Goal: Task Accomplishment & Management: Manage account settings

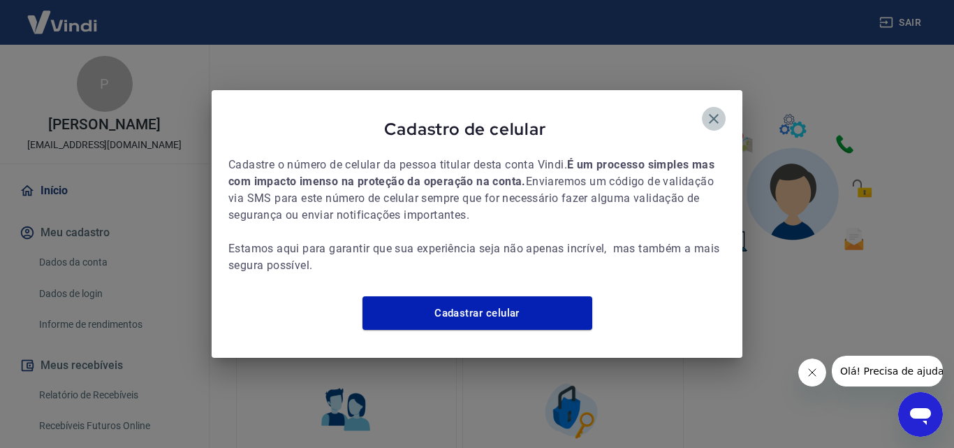
click at [717, 114] on icon "button" at bounding box center [714, 119] width 10 height 10
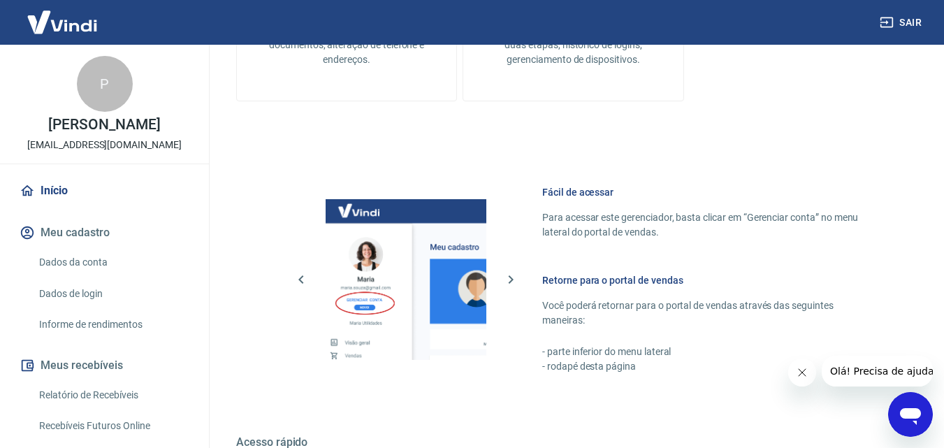
scroll to position [699, 0]
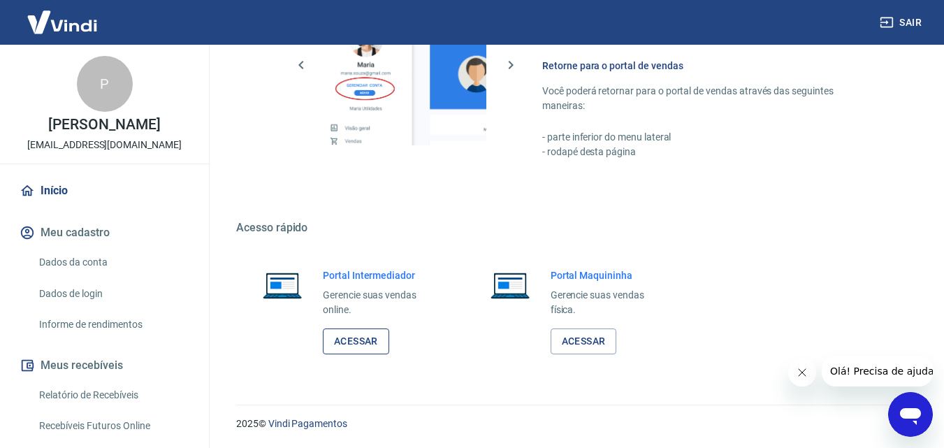
click at [364, 334] on link "Acessar" at bounding box center [356, 341] width 66 height 26
